Goal: Transaction & Acquisition: Purchase product/service

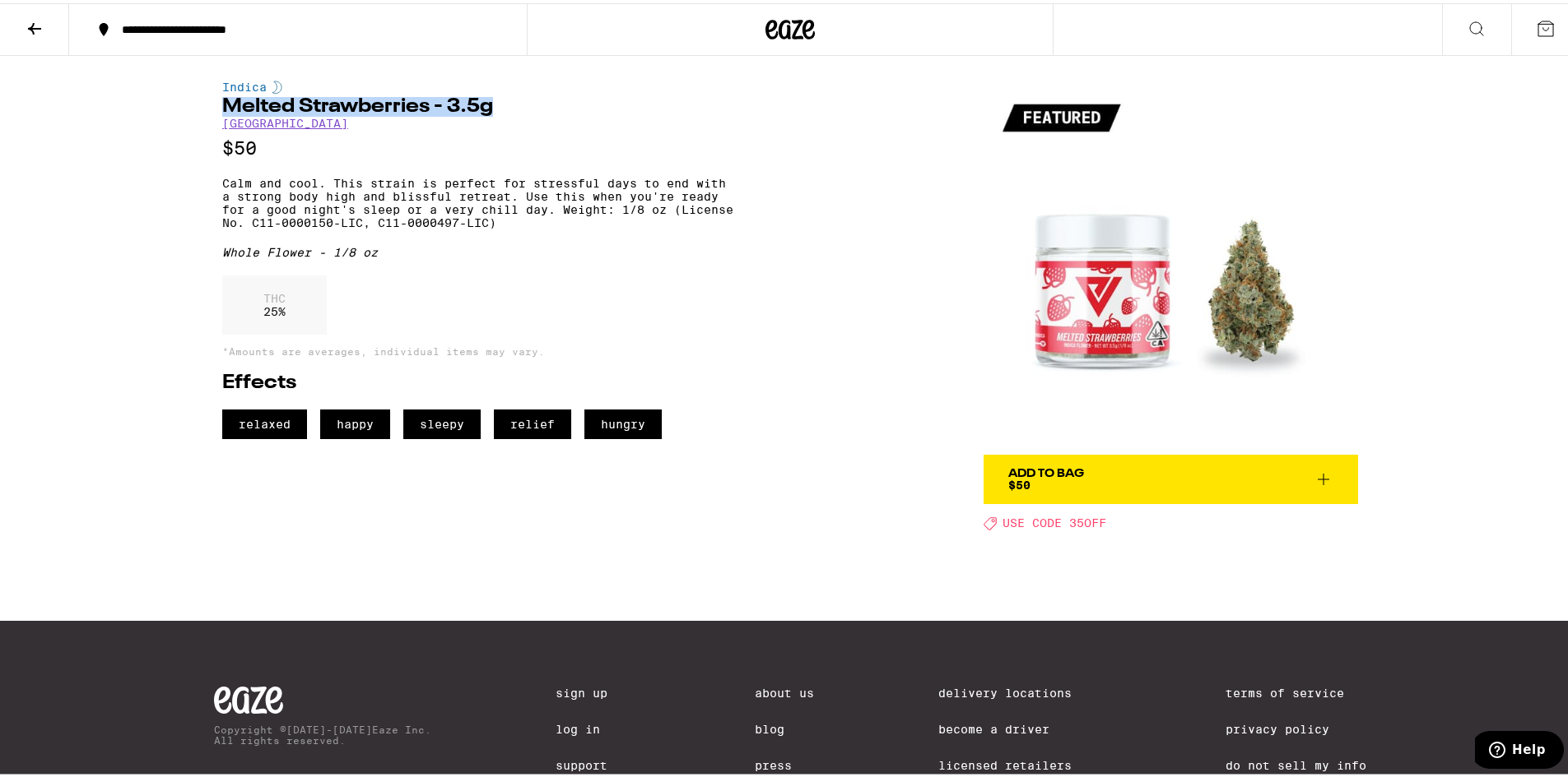
drag, startPoint x: 215, startPoint y: 107, endPoint x: 486, endPoint y: 97, distance: 271.2
click at [486, 97] on div "Indica Melted Strawberries - 3.5g Ember Valley $50 Calm and cool. This strain i…" at bounding box center [790, 290] width 1185 height 475
copy h1 "Melted Strawberries - 3.5g"
